Goal: Task Accomplishment & Management: Use online tool/utility

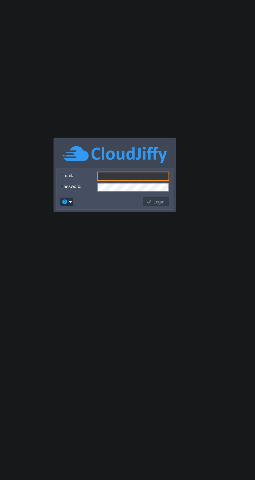
click at [122, 243] on input "Email:" at bounding box center [141, 241] width 54 height 7
type input "[EMAIL_ADDRESS][DOMAIN_NAME]"
click at [161, 261] on button "Login" at bounding box center [158, 260] width 15 height 5
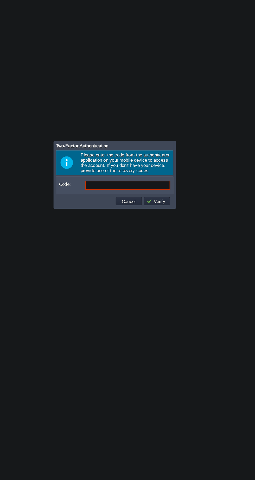
click at [141, 248] on input "Code:" at bounding box center [137, 247] width 64 height 7
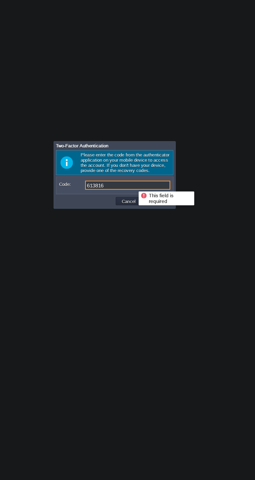
type input "613816"
click at [158, 259] on div "This field is required" at bounding box center [165, 258] width 41 height 10
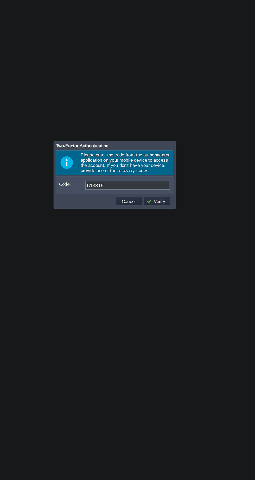
click at [163, 260] on button "Verify" at bounding box center [159, 259] width 16 height 5
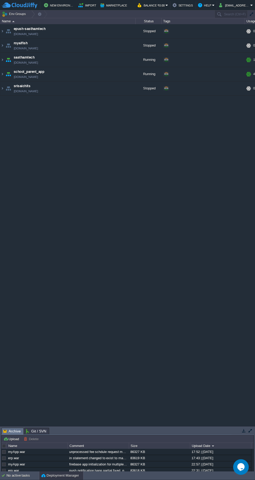
click at [149, 318] on div "epush-sasthamtech [DOMAIN_NAME] Stopped + Add to Env Group RAM 0% CPU 0% 0 / 11…" at bounding box center [127, 225] width 255 height 402
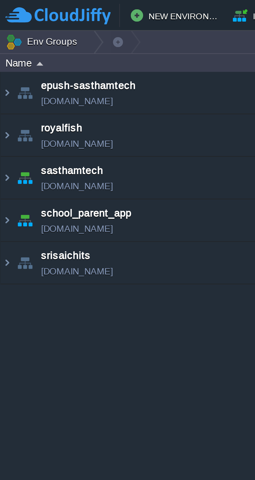
click at [3, 59] on img at bounding box center [2, 60] width 4 height 14
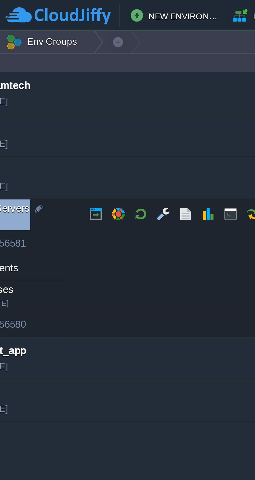
scroll to position [0, 36]
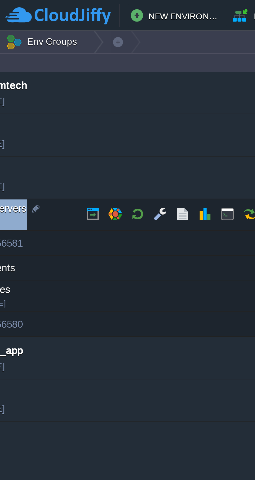
click at [54, 72] on button "button" at bounding box center [53, 72] width 5 height 5
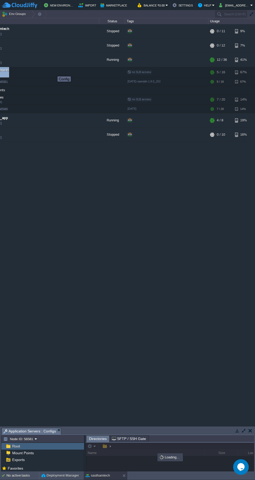
scroll to position [0, 45]
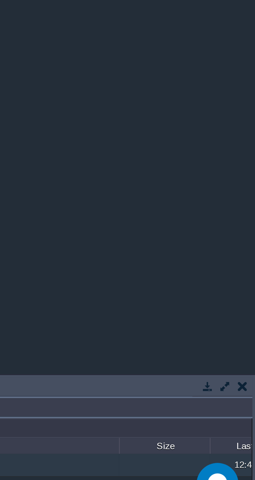
click at [243, 430] on button "button" at bounding box center [243, 430] width 5 height 5
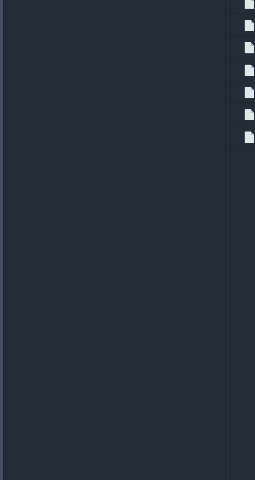
scroll to position [0, 0]
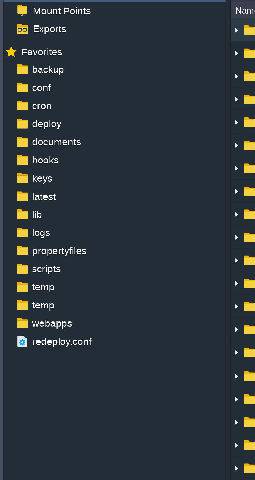
click at [12, 62] on span "cron" at bounding box center [15, 62] width 9 height 5
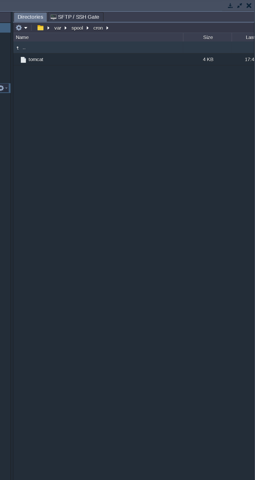
click at [100, 42] on span "tomcat" at bounding box center [102, 42] width 12 height 4
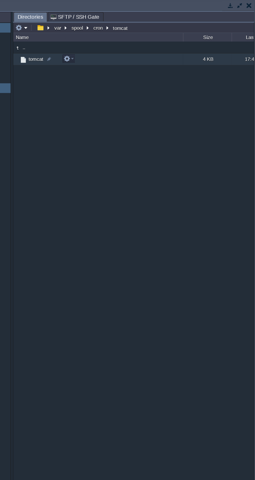
click at [123, 41] on button "button" at bounding box center [123, 41] width 5 height 5
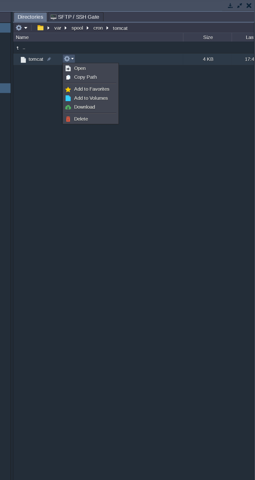
click at [128, 48] on link "Open" at bounding box center [139, 48] width 37 height 6
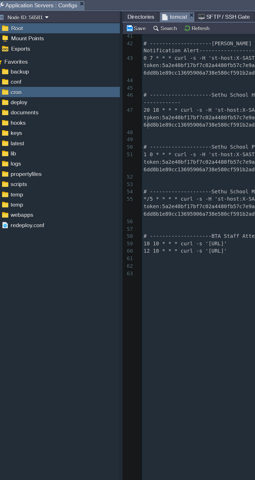
type textarea "#"
click at [91, 19] on button "Save" at bounding box center [95, 20] width 15 height 5
